Goal: Find specific page/section: Find specific page/section

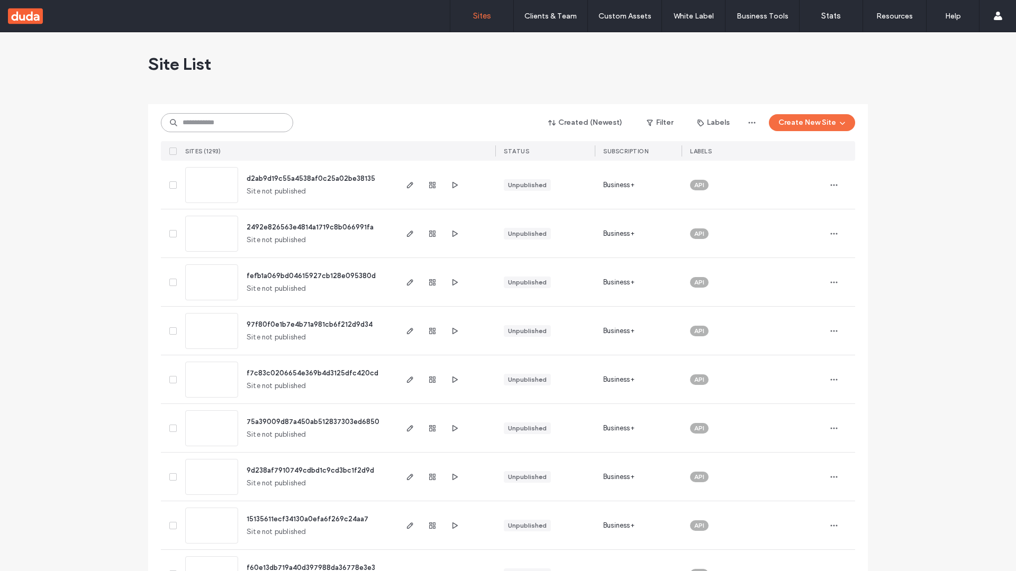
click at [227, 123] on input at bounding box center [227, 122] width 132 height 19
type input "**********"
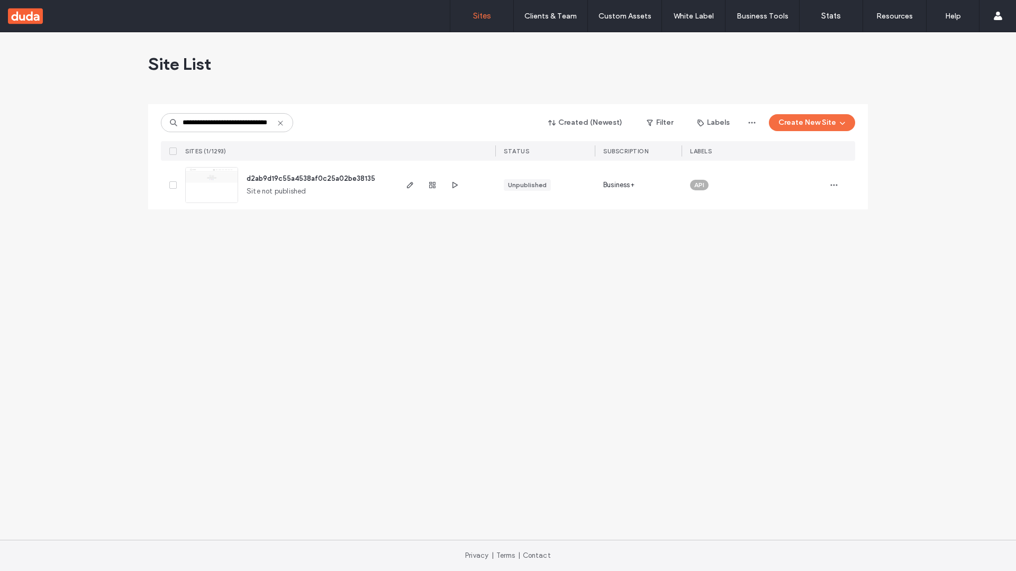
click at [311, 178] on span "d2ab9d19c55a4538af0c25a02be38135" at bounding box center [310, 179] width 129 height 8
